Goal: Task Accomplishment & Management: Complete application form

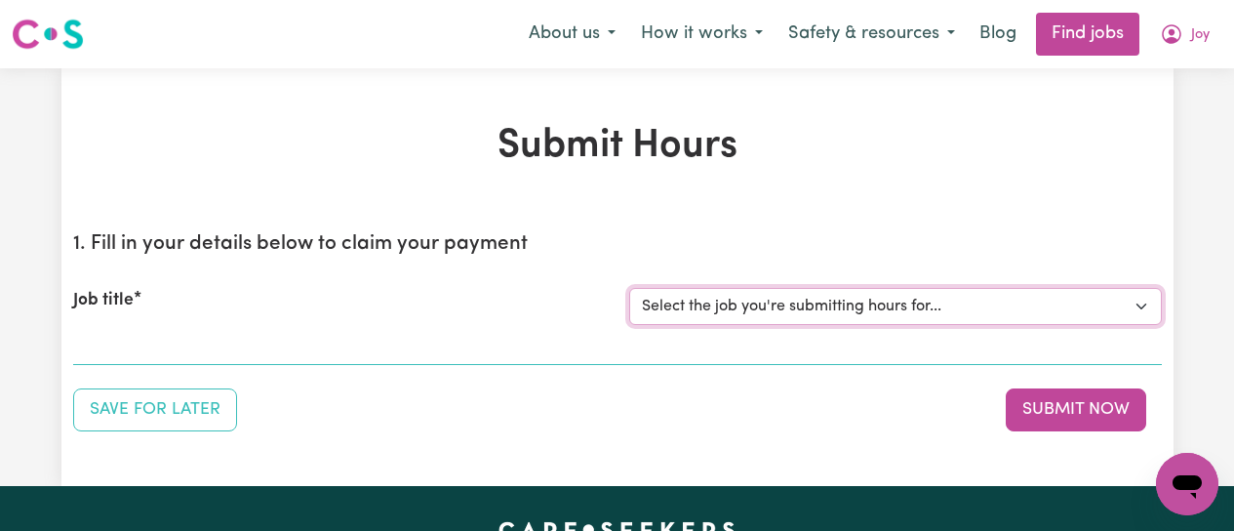
drag, startPoint x: 0, startPoint y: 0, endPoint x: 914, endPoint y: 310, distance: 965.5
click at [914, 310] on select "Select the job you're submitting hours for... [[PERSON_NAME]] [DEMOGRAPHIC_DATA…" at bounding box center [895, 306] width 533 height 37
select select "12649"
click at [629, 288] on select "Select the job you're submitting hours for... [[PERSON_NAME]] [DEMOGRAPHIC_DATA…" at bounding box center [895, 306] width 533 height 37
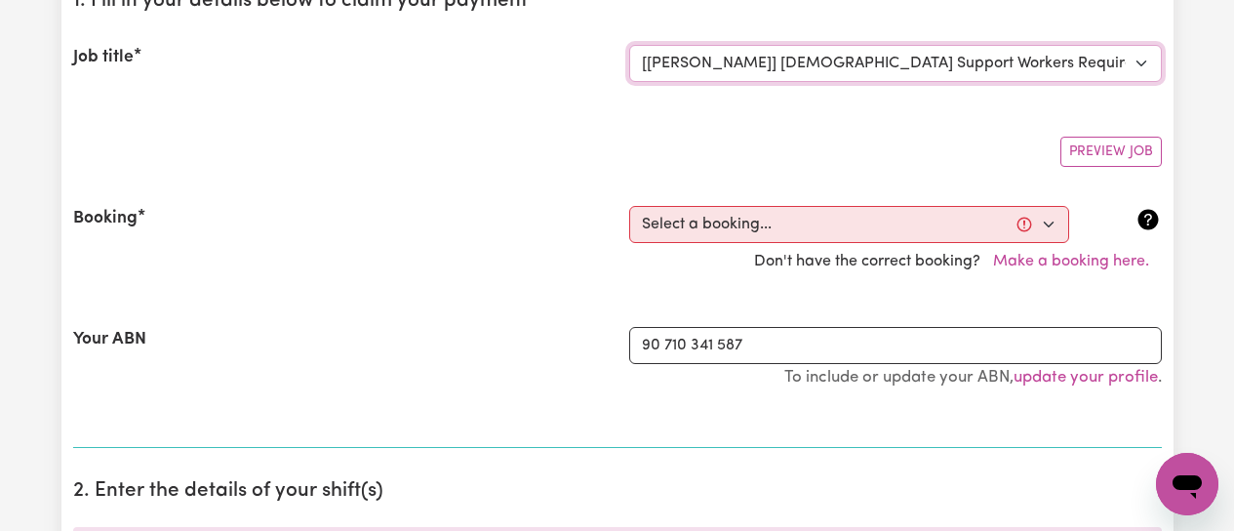
scroll to position [293, 0]
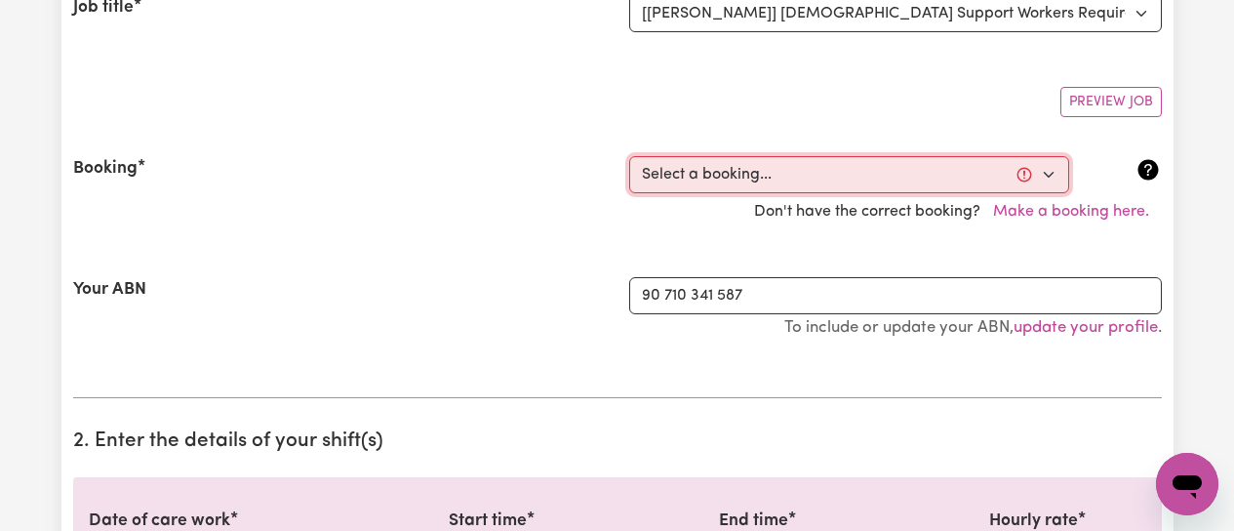
click at [1050, 170] on select "Select a booking... [DATE] 09:00am to 01:00pm (RECURRING) [DATE] 09:00am to 01:…" at bounding box center [849, 174] width 440 height 37
select select "347979"
click at [629, 156] on select "Select a booking... [DATE] 09:00am to 01:00pm (RECURRING) [DATE] 09:00am to 01:…" at bounding box center [849, 174] width 440 height 37
type input "[DATE]"
type input "3"
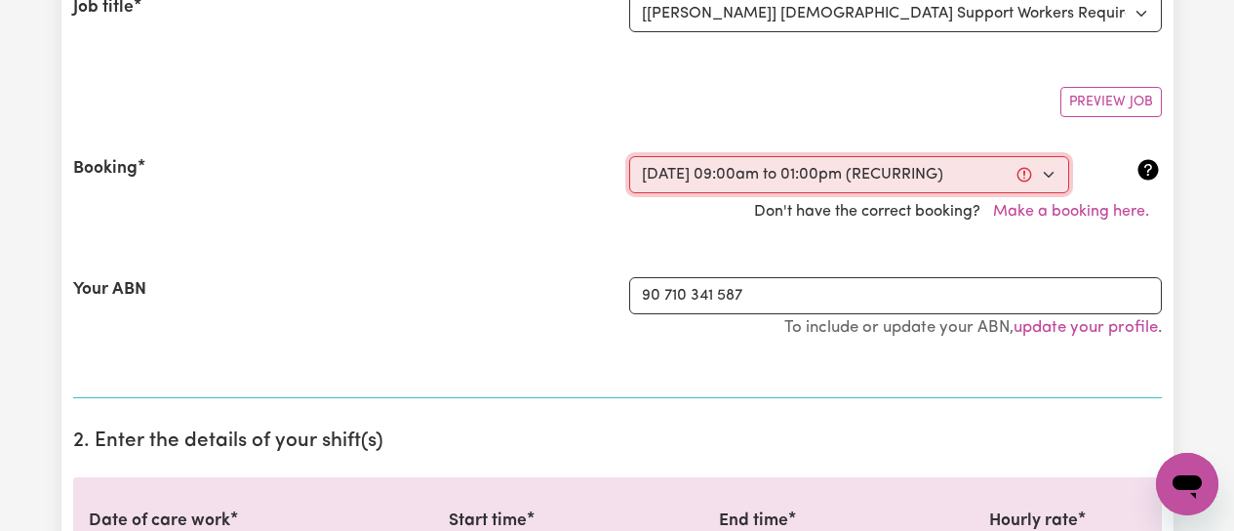
type input "9"
type input "2025"
type input "09:00"
type input "9"
type input "0"
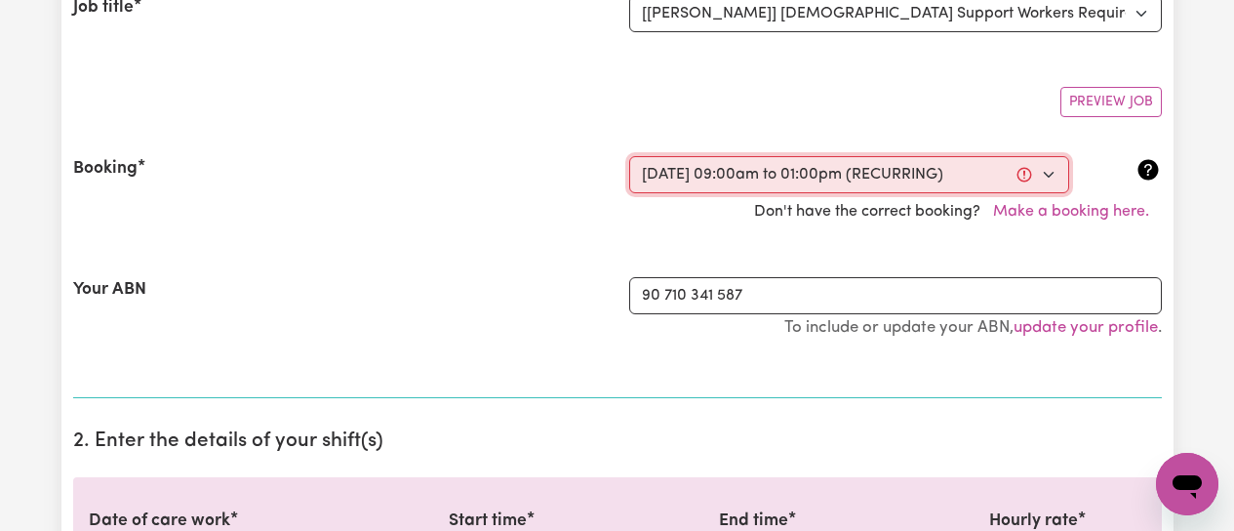
select select "am"
type input "13:00"
type input "1"
type input "0"
select select "pm"
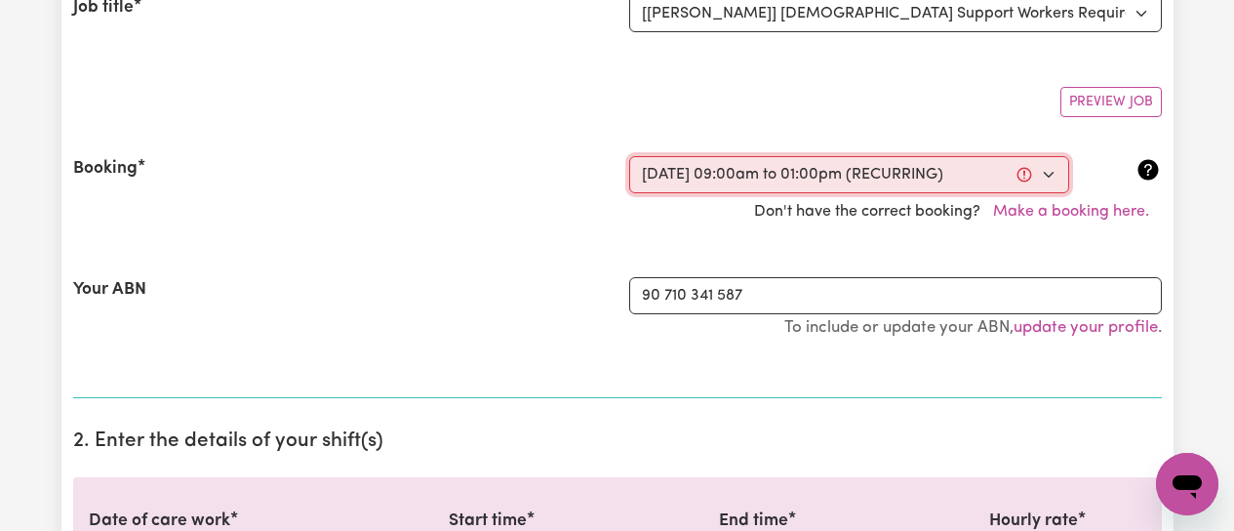
select select "50-Weekday"
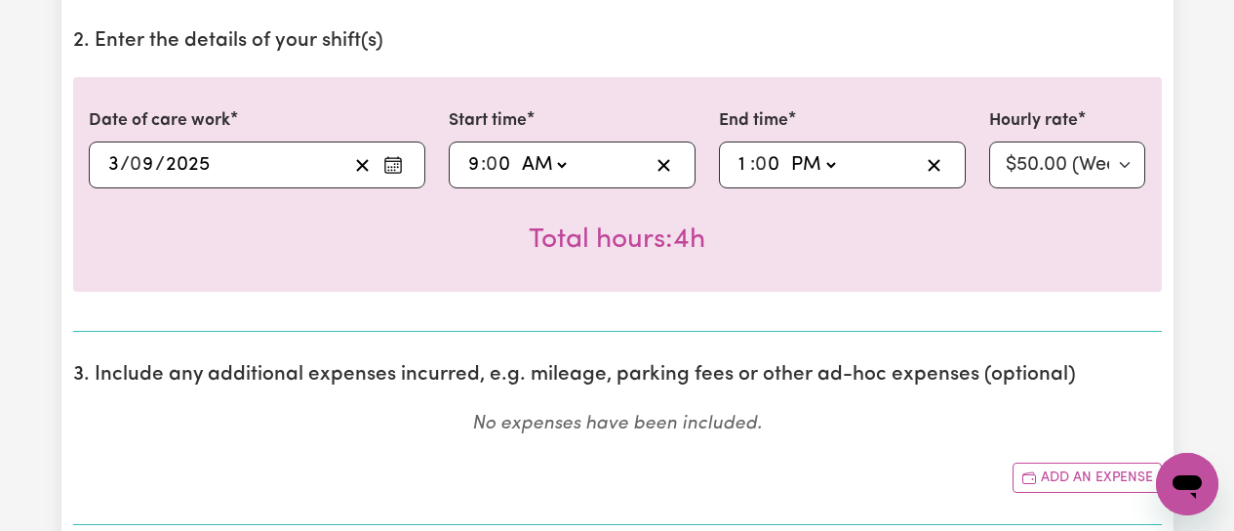
scroll to position [781, 0]
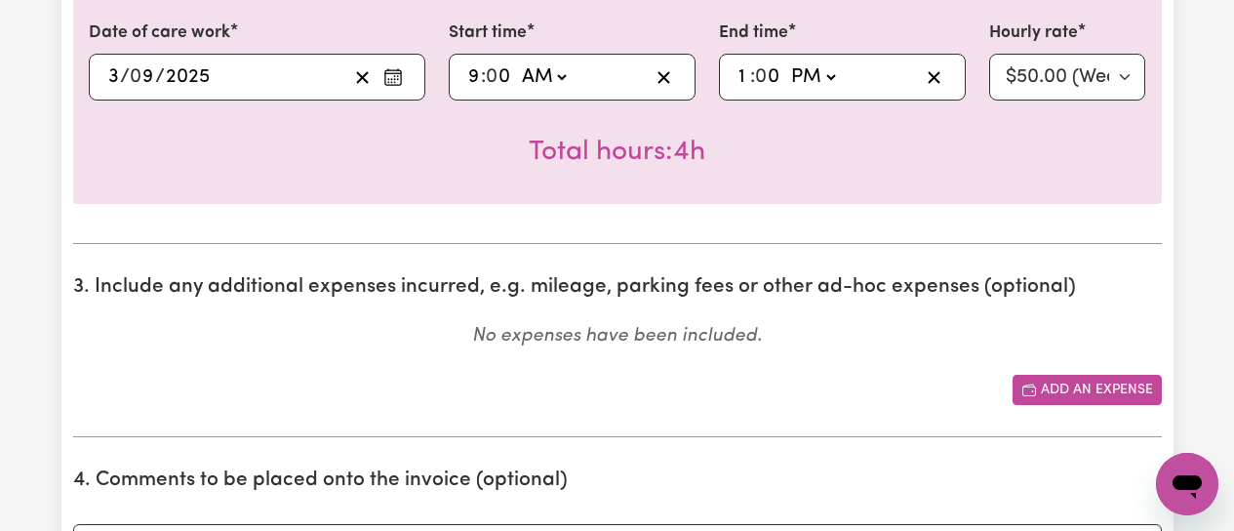
click at [1105, 396] on button "Add an expense" at bounding box center [1087, 390] width 149 height 30
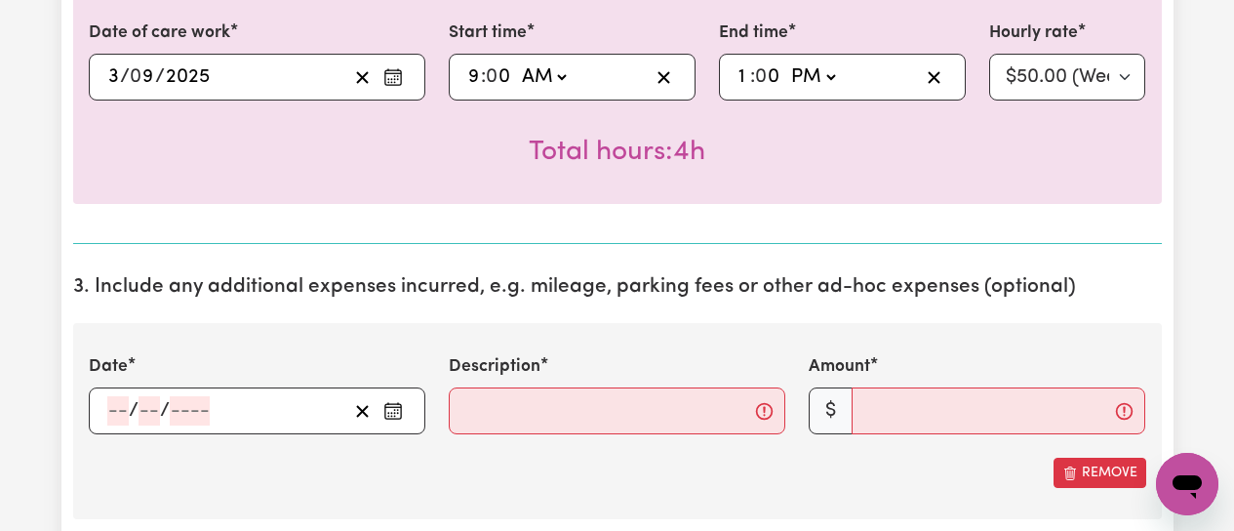
click at [392, 405] on rect "Enter the date of expense" at bounding box center [393, 412] width 16 height 15
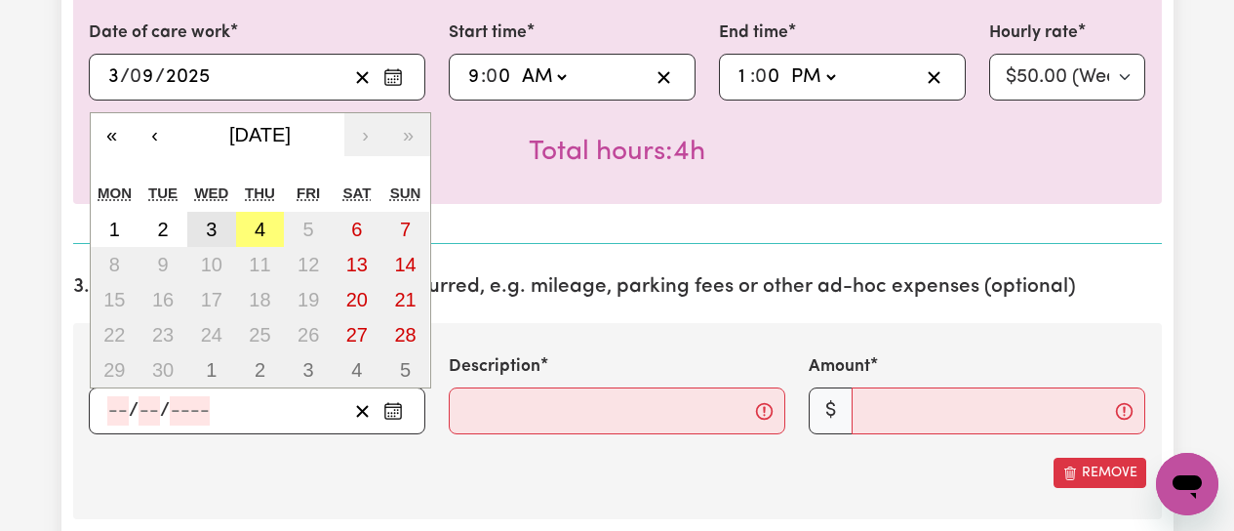
click at [212, 235] on abbr "3" at bounding box center [211, 229] width 11 height 21
type input "[DATE]"
type input "3"
type input "9"
type input "2025"
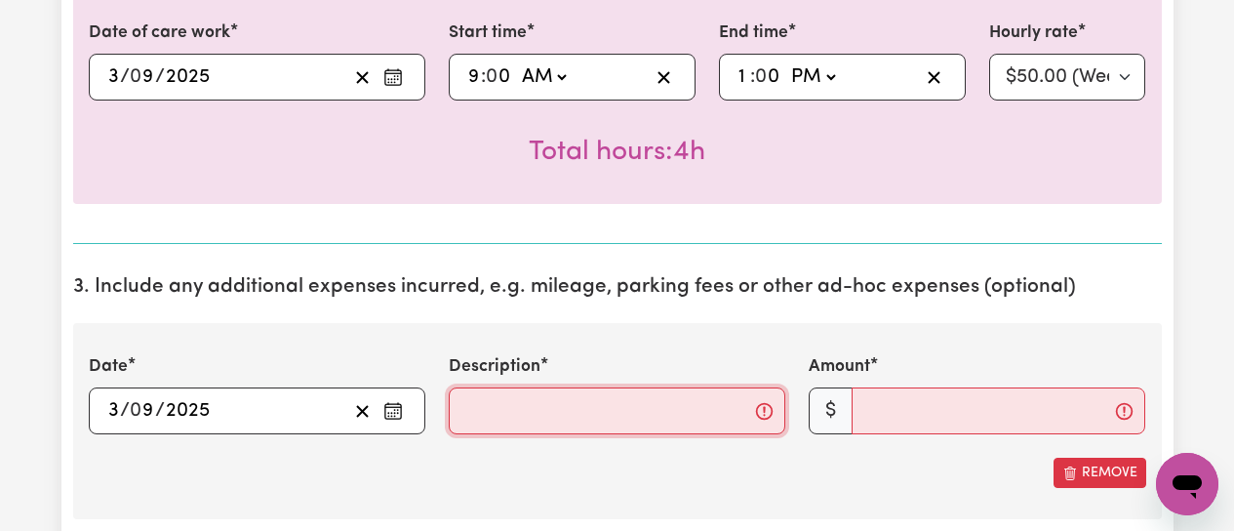
click at [504, 410] on input "Description" at bounding box center [617, 410] width 337 height 47
type input "Mileage from clients home to [GEOGRAPHIC_DATA] and return"
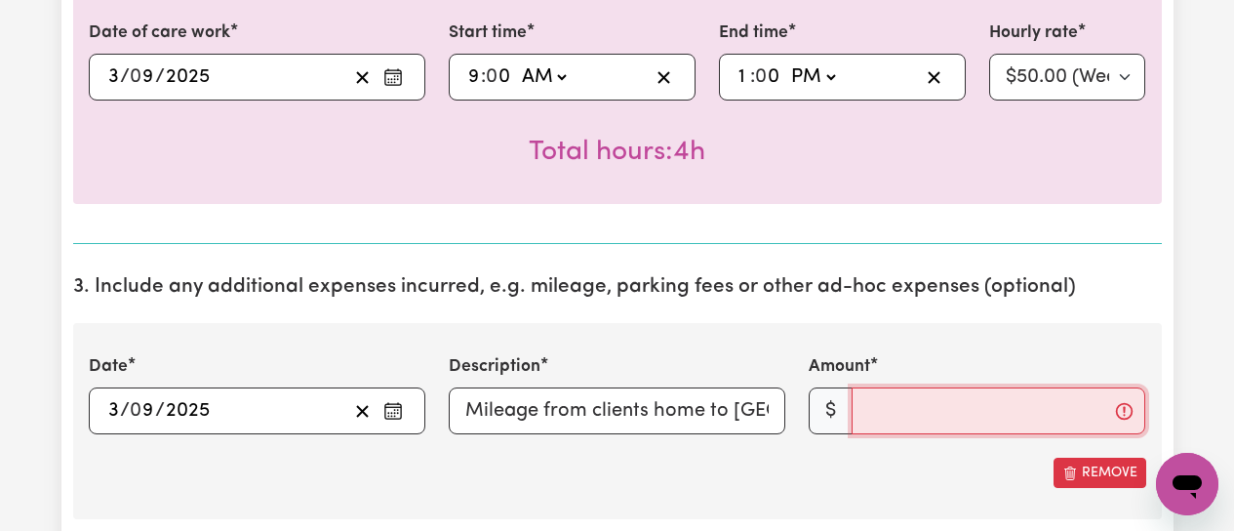
click at [911, 395] on input "Amount" at bounding box center [999, 410] width 294 height 47
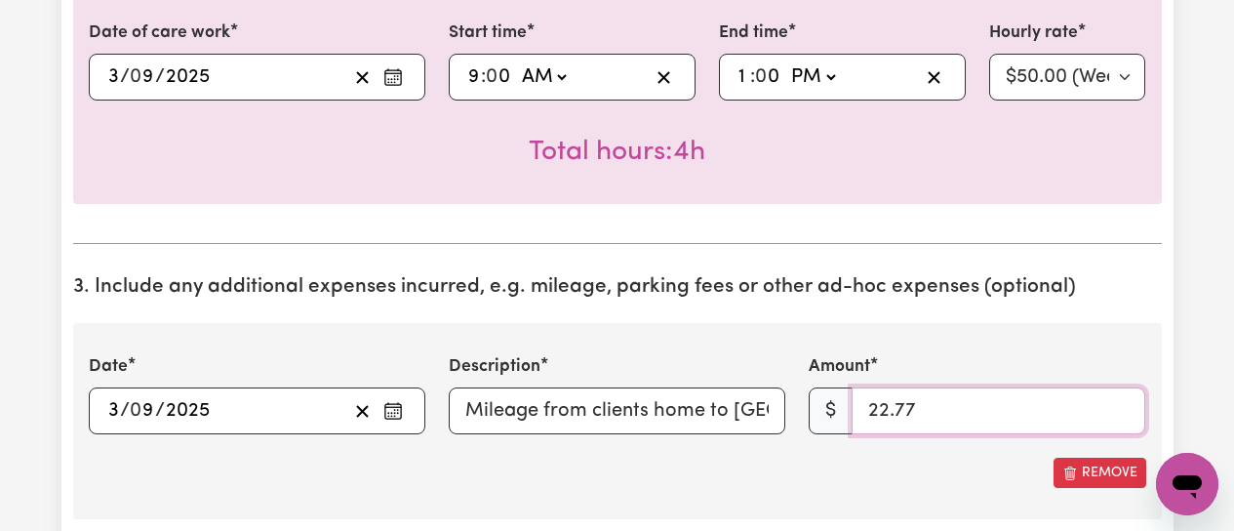
type input "22.77"
click at [772, 495] on div "Date [DATE] 3 / 0 9 / 2025 « ‹ [DATE] › » Mon Tue Wed Thu Fri Sat Sun 1 2 3 4 5…" at bounding box center [617, 421] width 1089 height 196
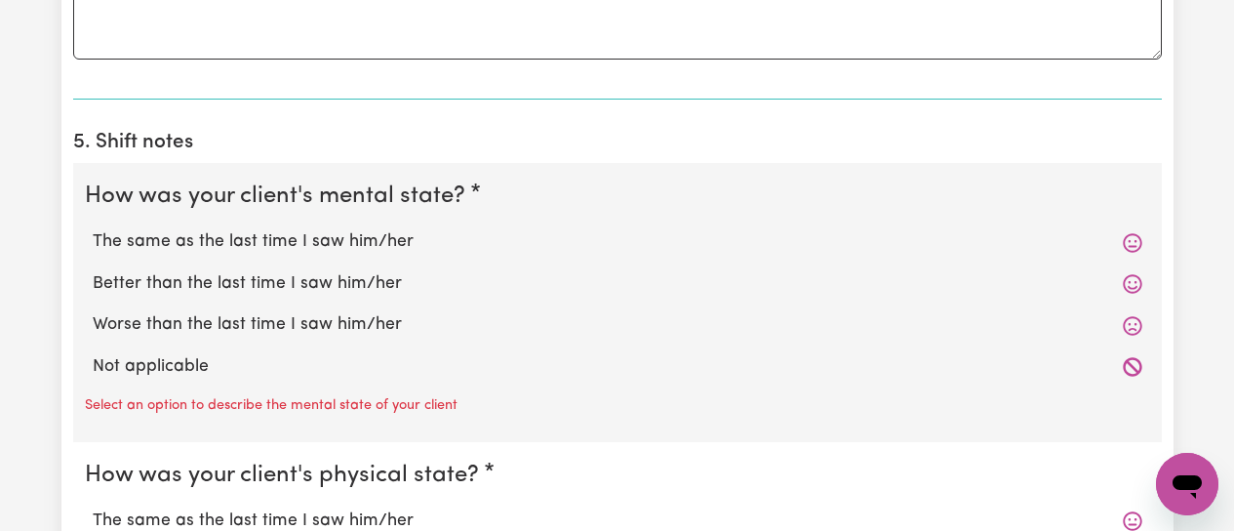
scroll to position [1561, 0]
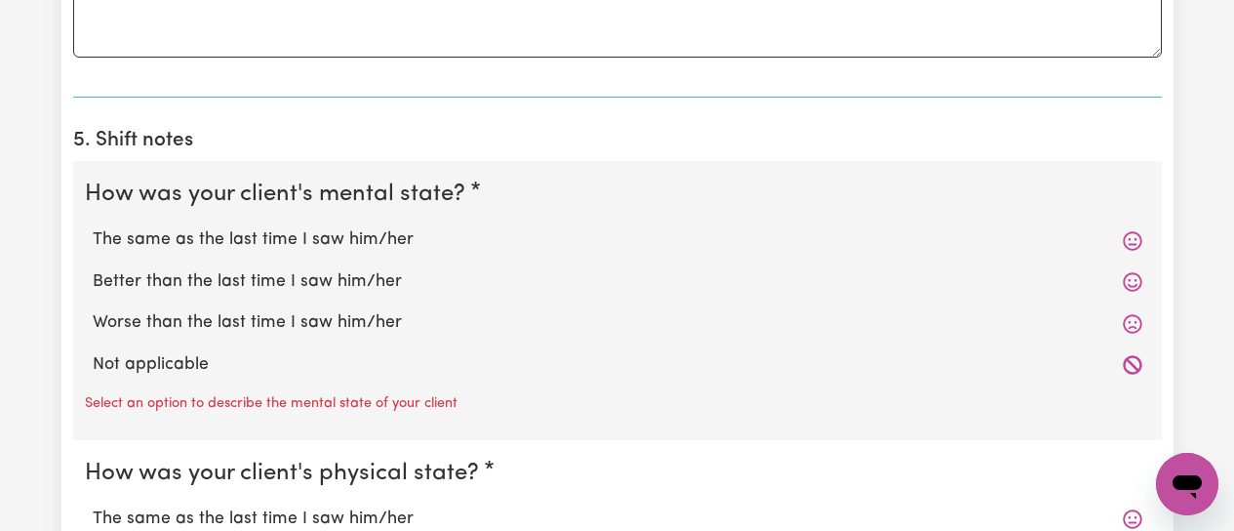
click at [254, 249] on label "The same as the last time I saw him/her" at bounding box center [618, 239] width 1050 height 25
click at [93, 227] on input "The same as the last time I saw him/her" at bounding box center [92, 226] width 1 height 1
radio input "true"
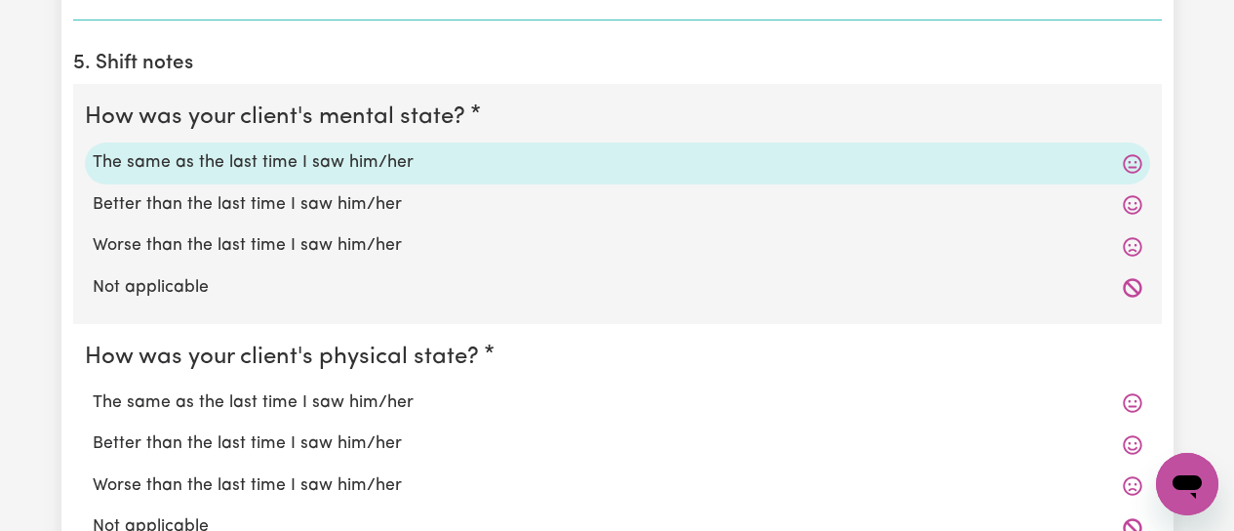
scroll to position [1756, 0]
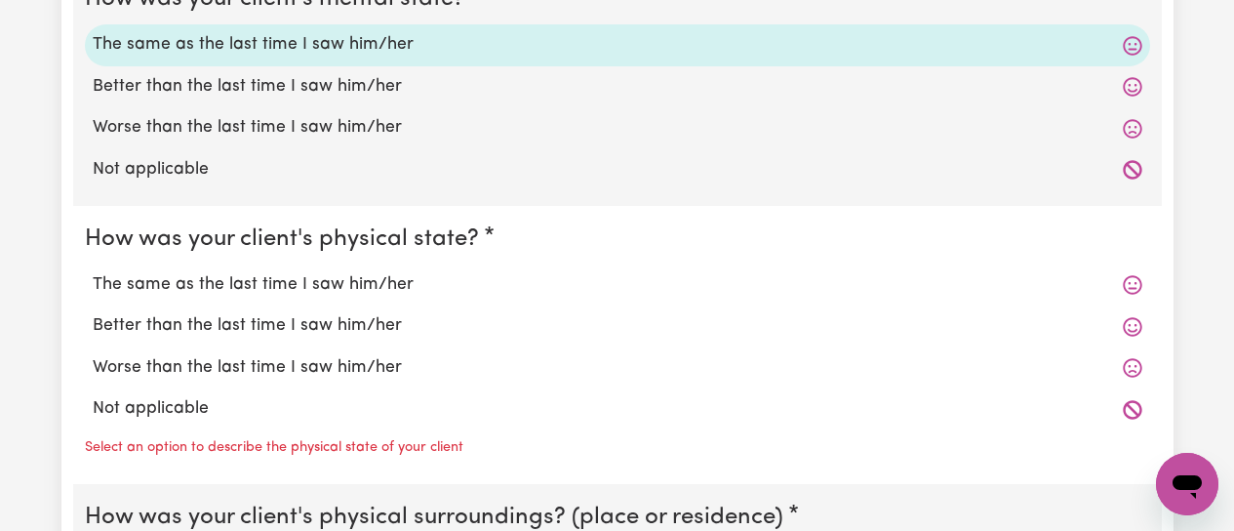
click at [254, 282] on label "The same as the last time I saw him/her" at bounding box center [618, 284] width 1050 height 25
click at [93, 272] on input "The same as the last time I saw him/her" at bounding box center [92, 271] width 1 height 1
radio input "true"
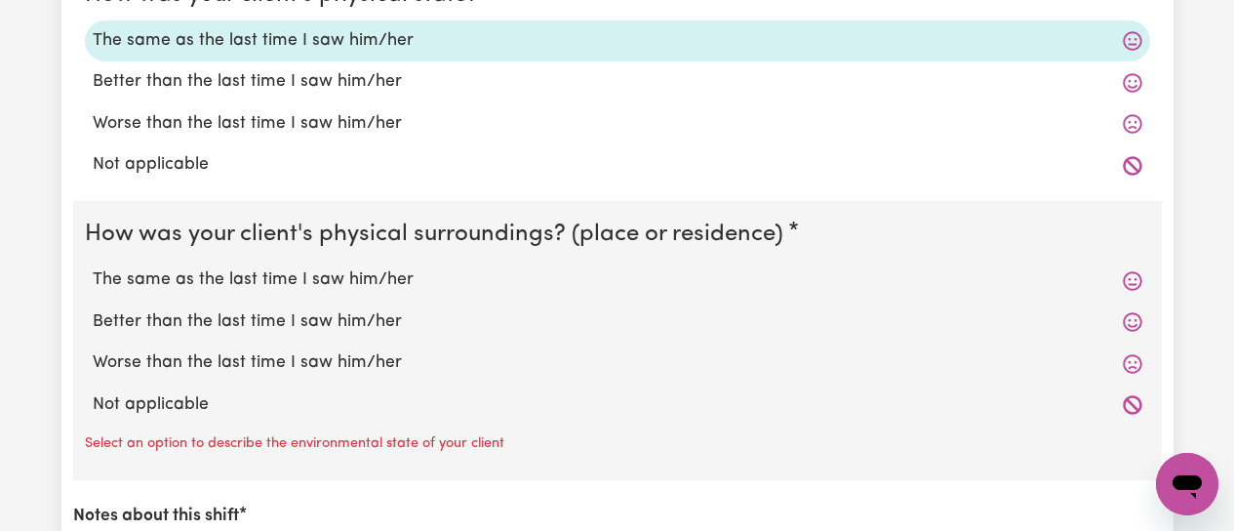
scroll to position [2049, 0]
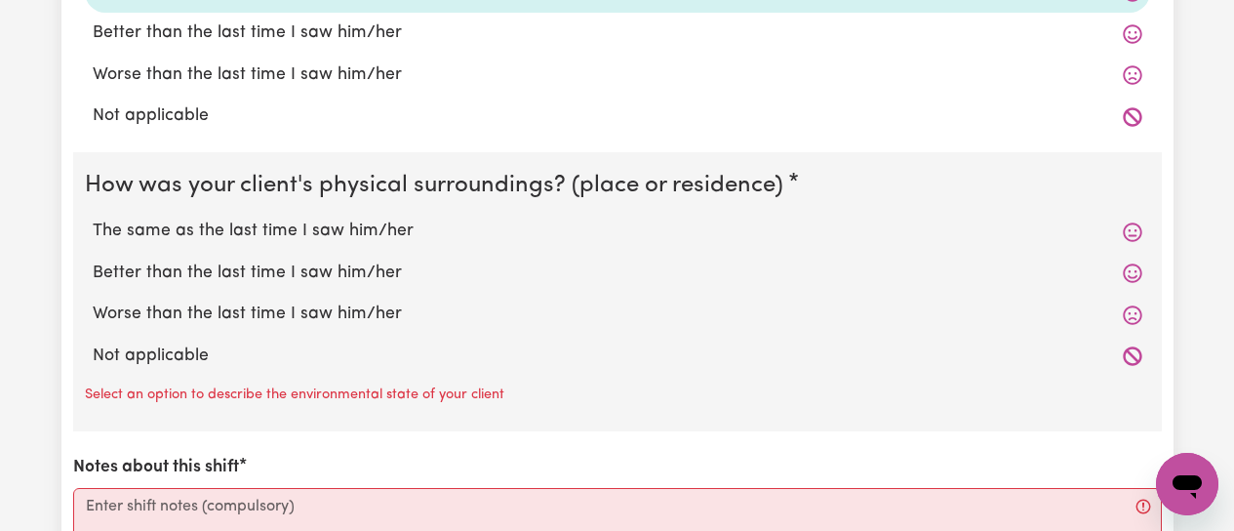
click at [253, 234] on label "The same as the last time I saw him/her" at bounding box center [618, 231] width 1050 height 25
click at [93, 219] on input "The same as the last time I saw him/her" at bounding box center [92, 218] width 1 height 1
radio input "true"
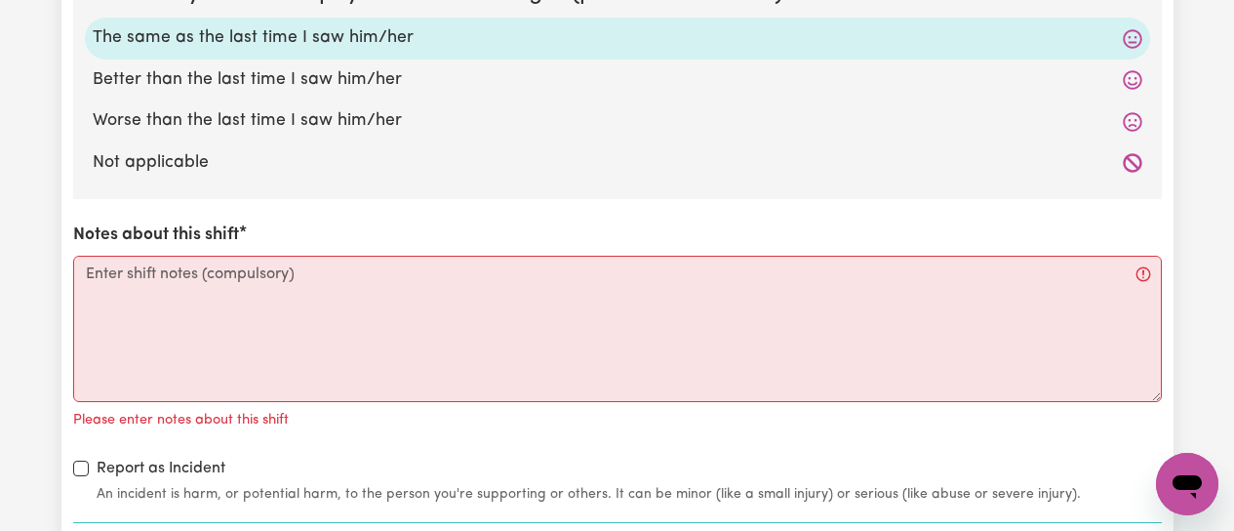
scroll to position [2244, 0]
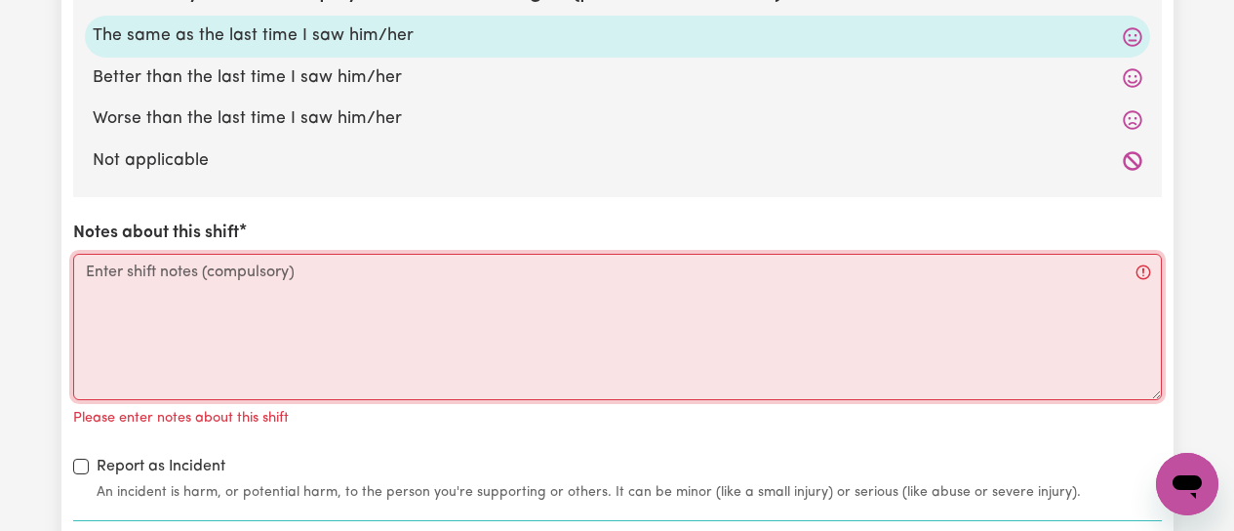
click at [141, 277] on textarea "Notes about this shift" at bounding box center [617, 327] width 1089 height 146
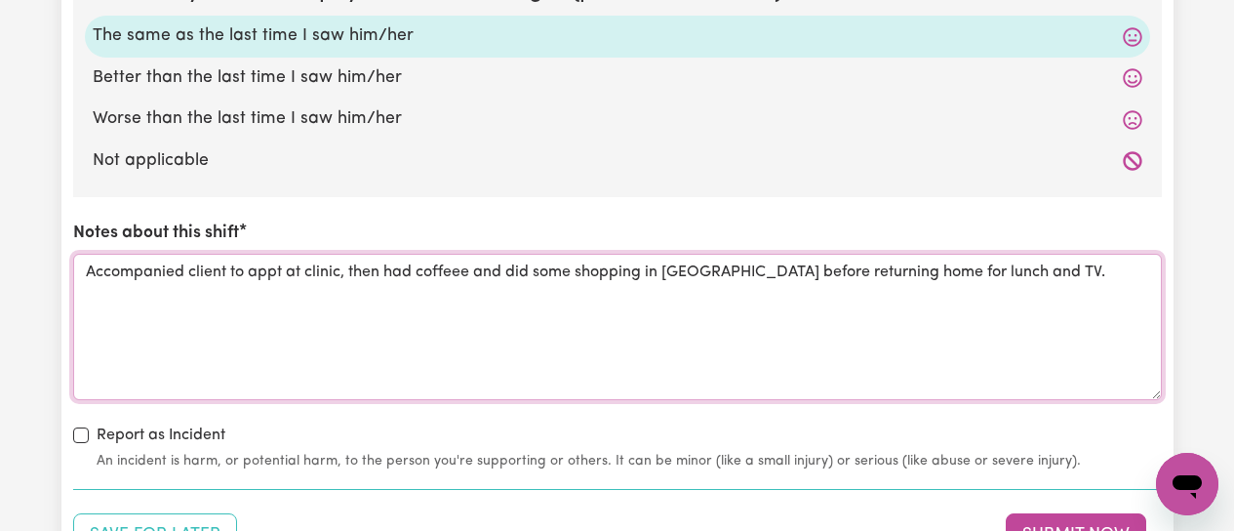
drag, startPoint x: 306, startPoint y: 272, endPoint x: 324, endPoint y: 279, distance: 18.8
click at [311, 274] on textarea "Accompanied client to appt at clinic, then had coffeee and did some shopping in…" at bounding box center [617, 327] width 1089 height 146
click at [376, 337] on textarea "Accompanied client to appt at clinic, then had coffeee and did some shopping in…" at bounding box center [617, 327] width 1089 height 146
click at [307, 277] on textarea "Accompanied client to appt at clinic, then had coffeee and did some shopping in…" at bounding box center [617, 327] width 1089 height 146
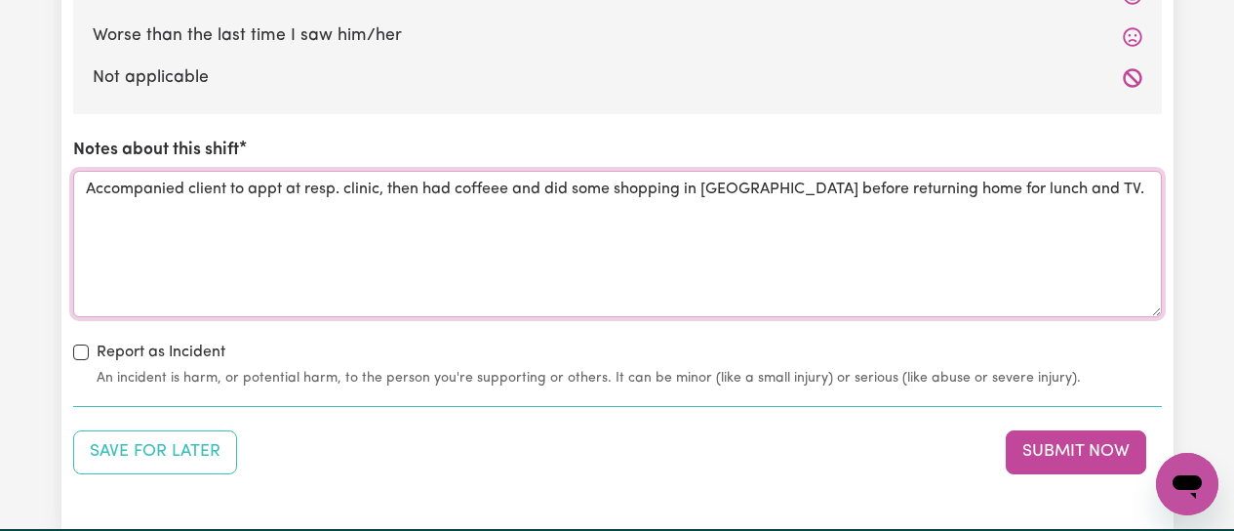
scroll to position [2439, 0]
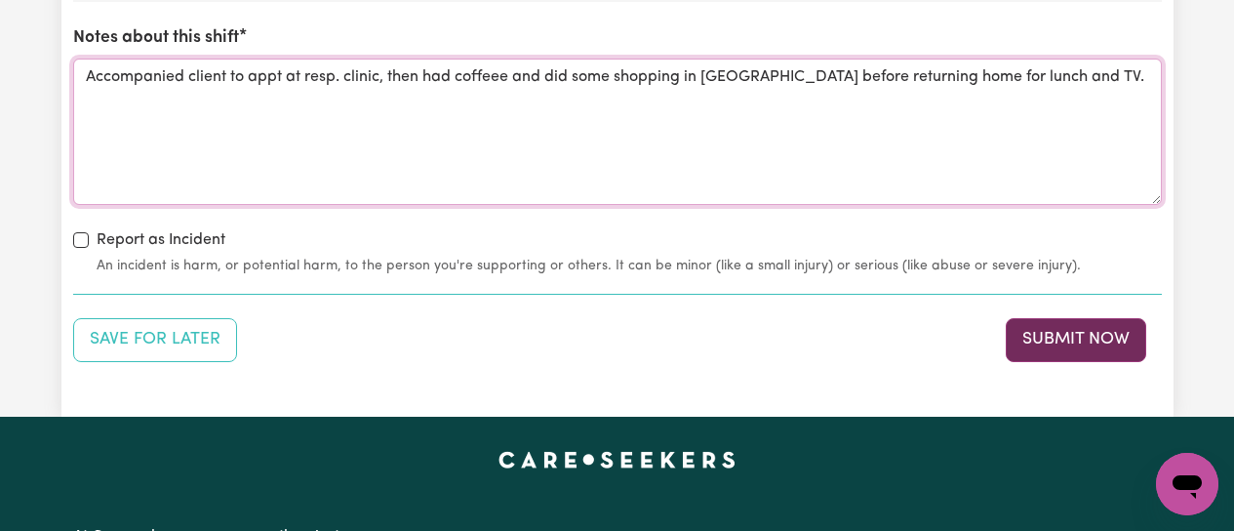
type textarea "Accompanied client to appt at resp. clinic, then had coffeee and did some shopp…"
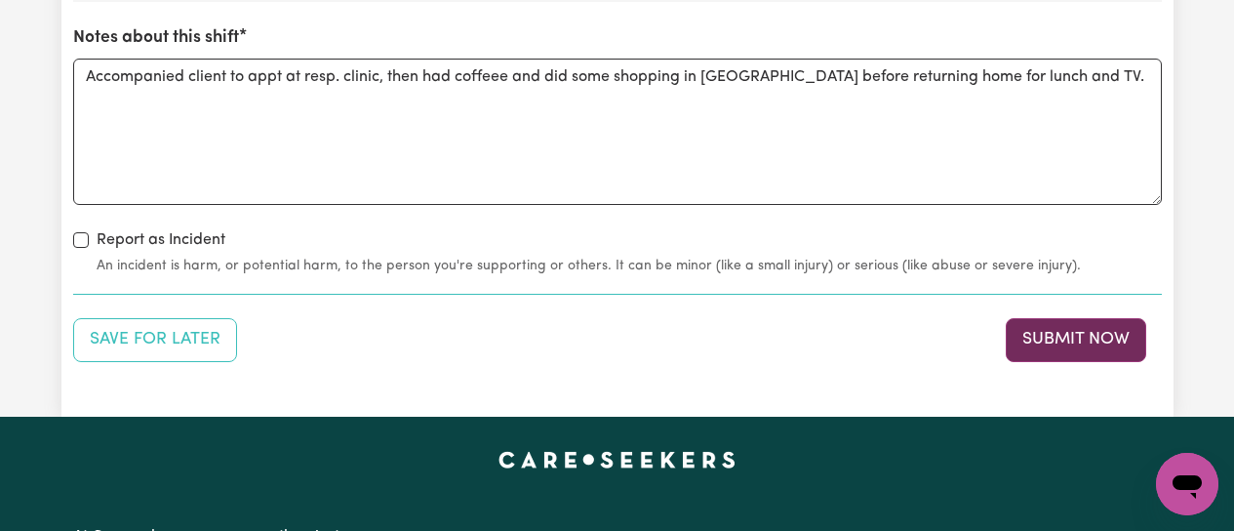
click at [1090, 333] on button "Submit Now" at bounding box center [1076, 339] width 141 height 43
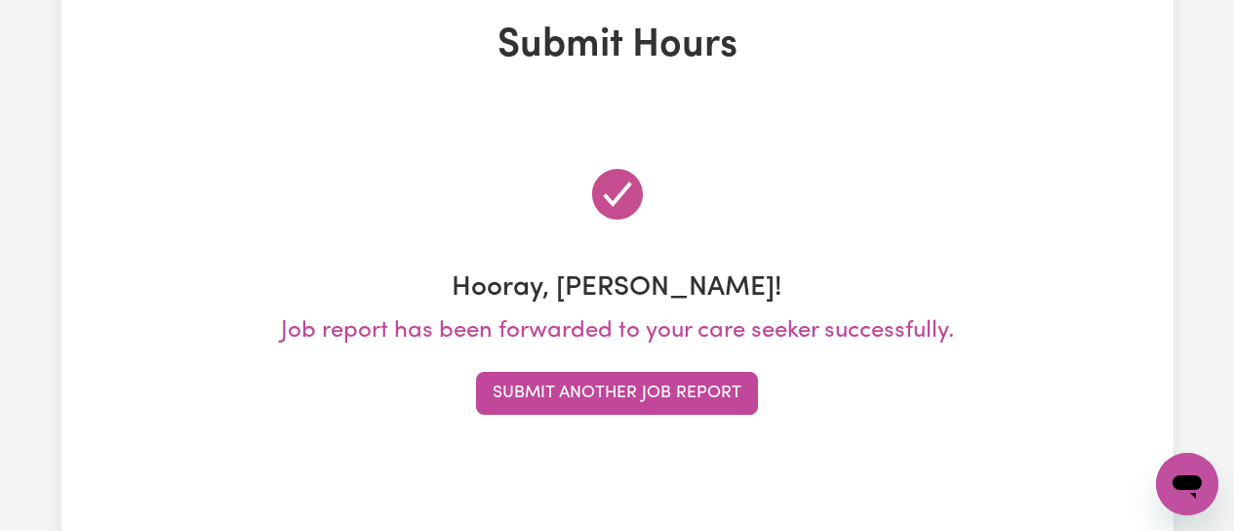
scroll to position [0, 0]
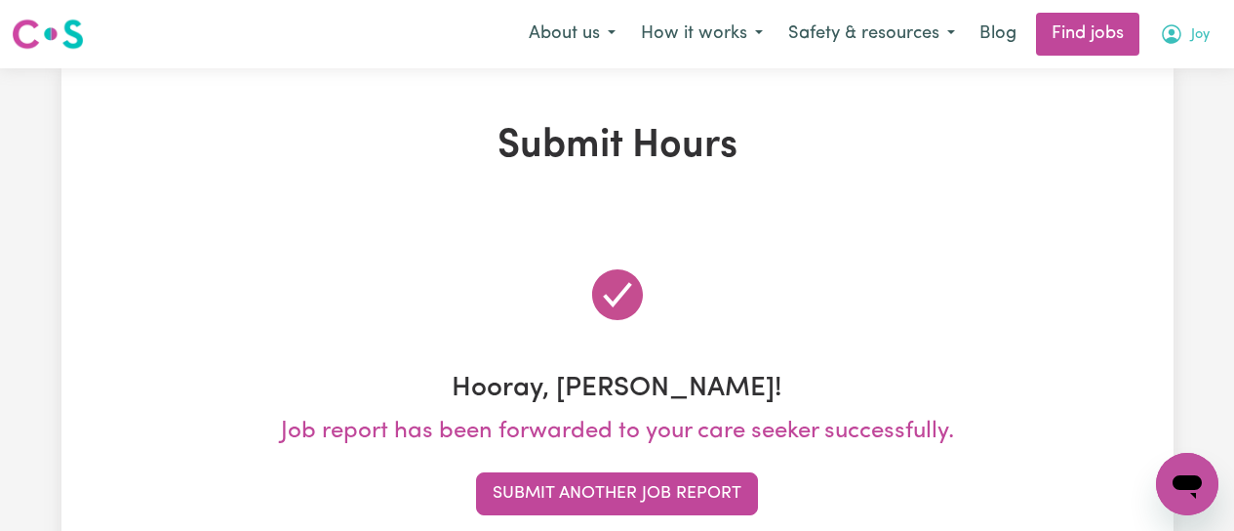
click at [1173, 37] on icon "My Account" at bounding box center [1171, 33] width 23 height 23
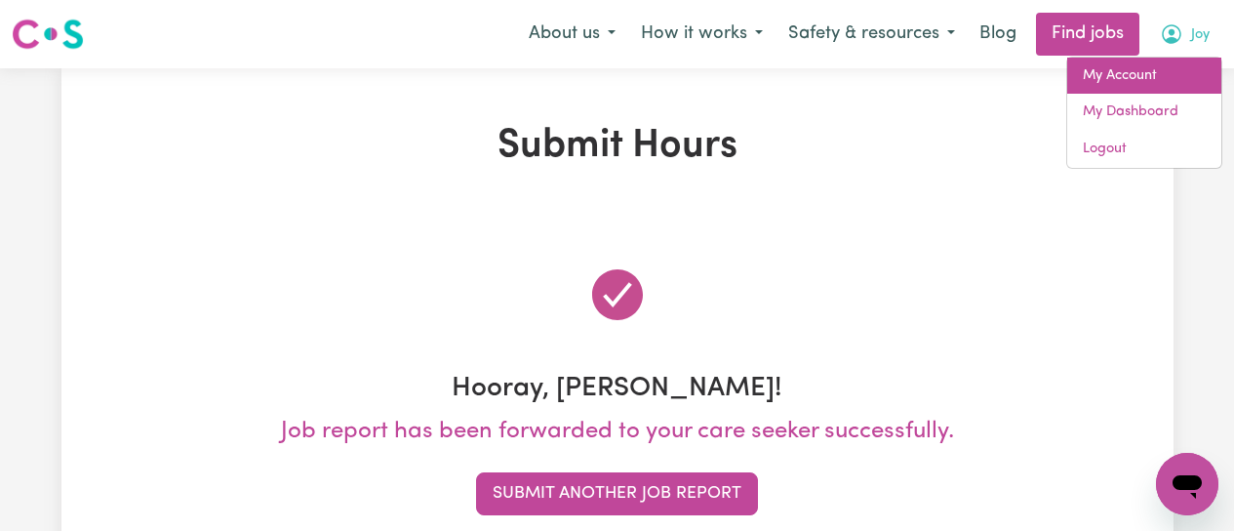
click at [1147, 74] on link "My Account" at bounding box center [1144, 76] width 154 height 37
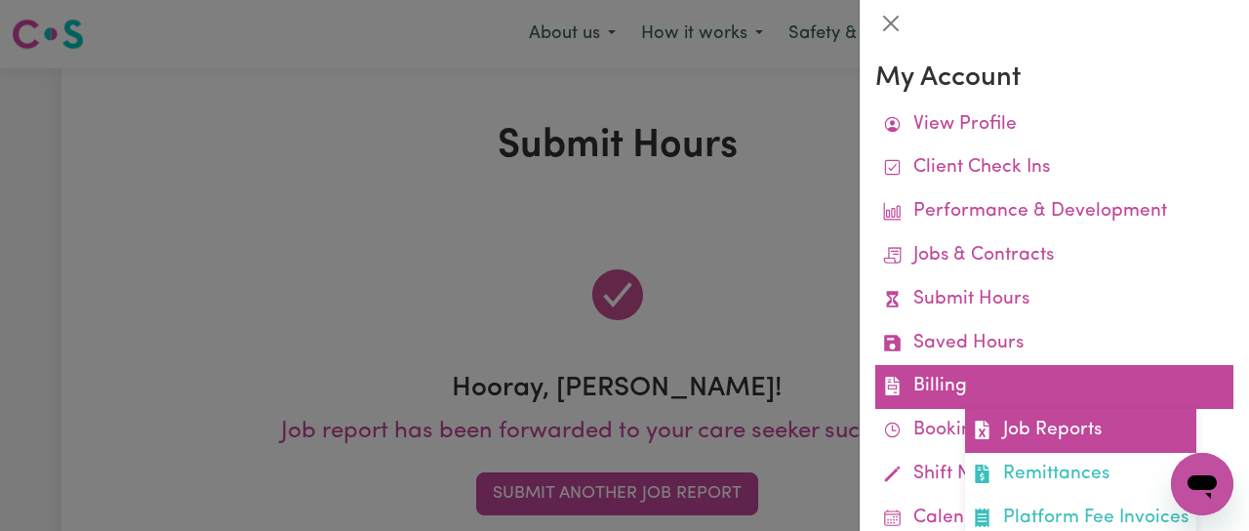
click at [1054, 435] on link "Job Reports" at bounding box center [1080, 431] width 231 height 44
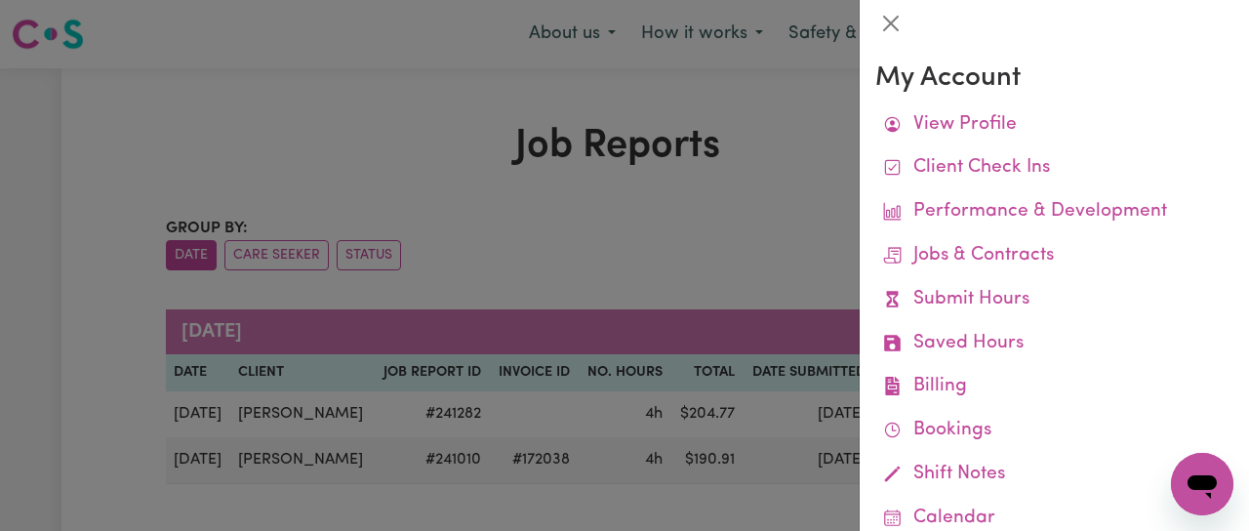
click at [664, 276] on div at bounding box center [624, 265] width 1249 height 531
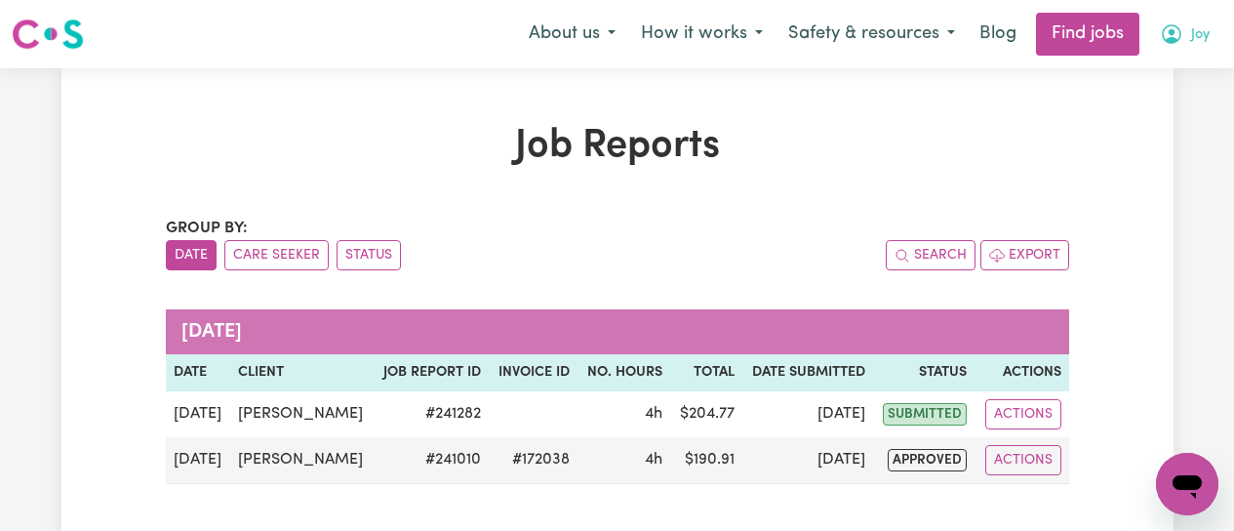
click at [1170, 35] on icon "My Account" at bounding box center [1172, 32] width 6 height 7
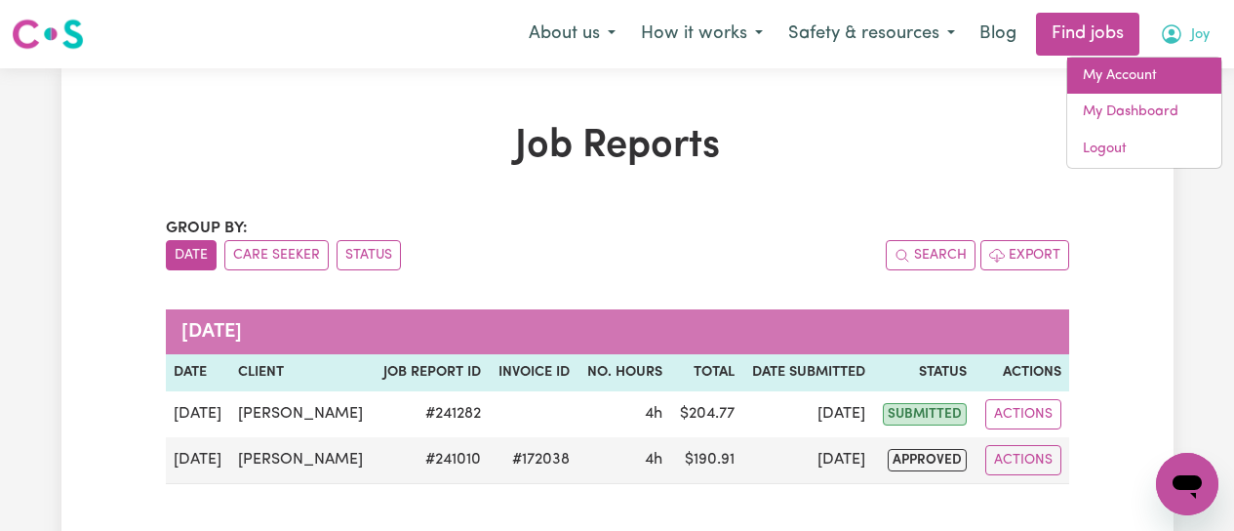
click at [1157, 72] on link "My Account" at bounding box center [1144, 76] width 154 height 37
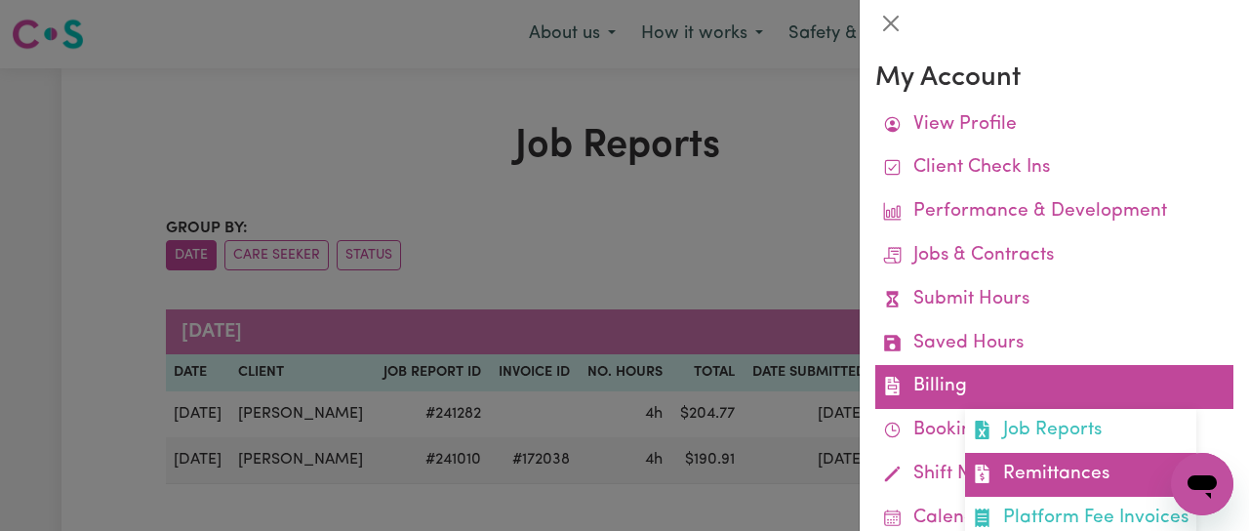
click at [1042, 463] on link "Remittances" at bounding box center [1080, 475] width 231 height 44
